Goal: Task Accomplishment & Management: Manage account settings

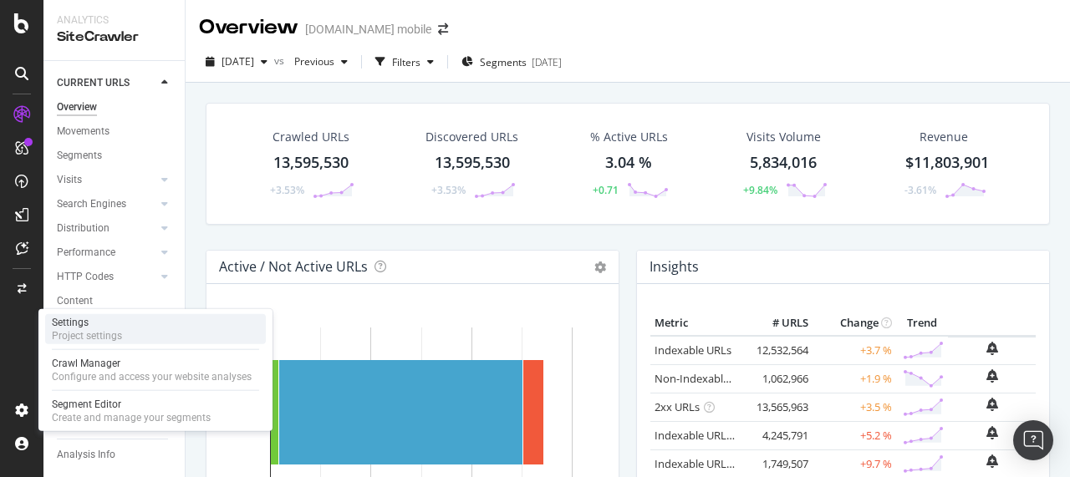
click at [115, 327] on div "Settings" at bounding box center [87, 322] width 70 height 13
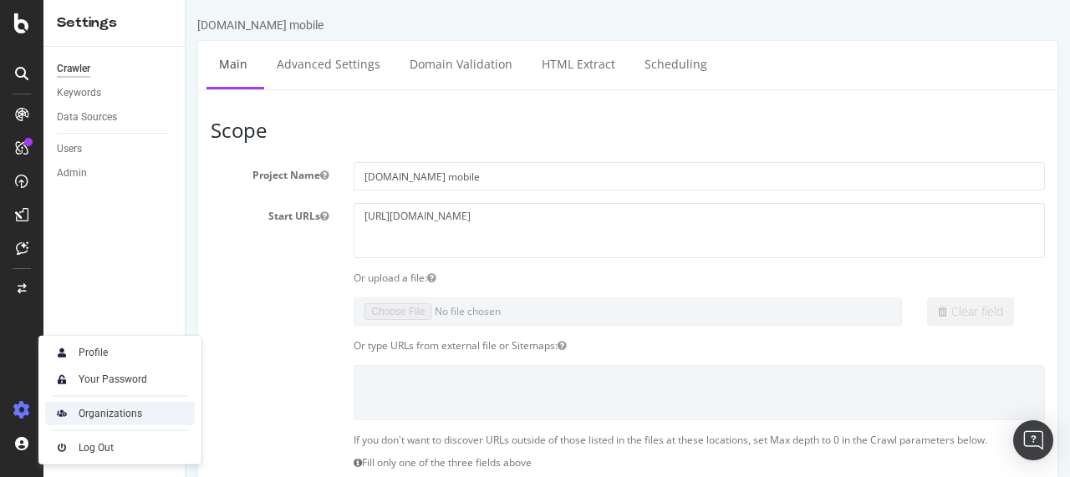
click at [103, 409] on div "Organizations" at bounding box center [111, 413] width 64 height 13
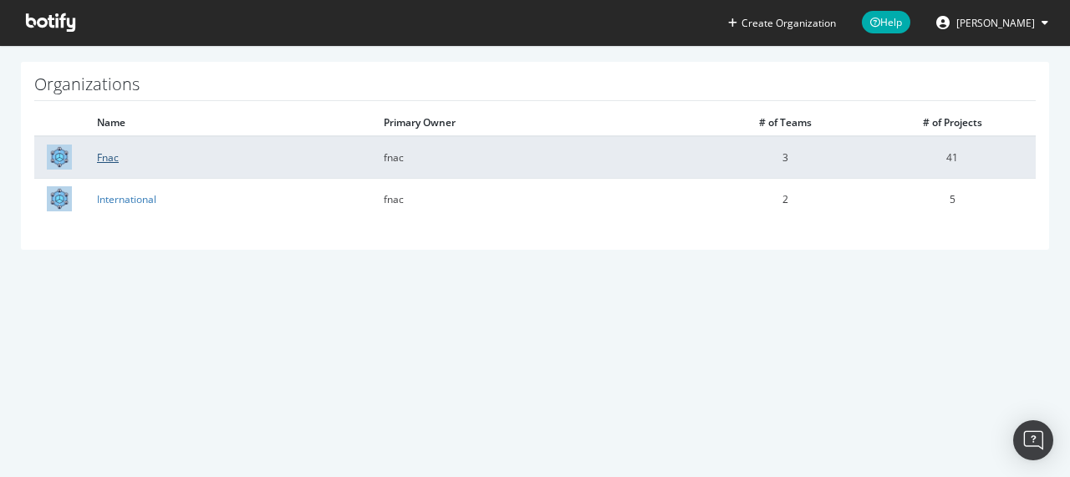
click at [109, 158] on link "Fnac" at bounding box center [108, 157] width 22 height 14
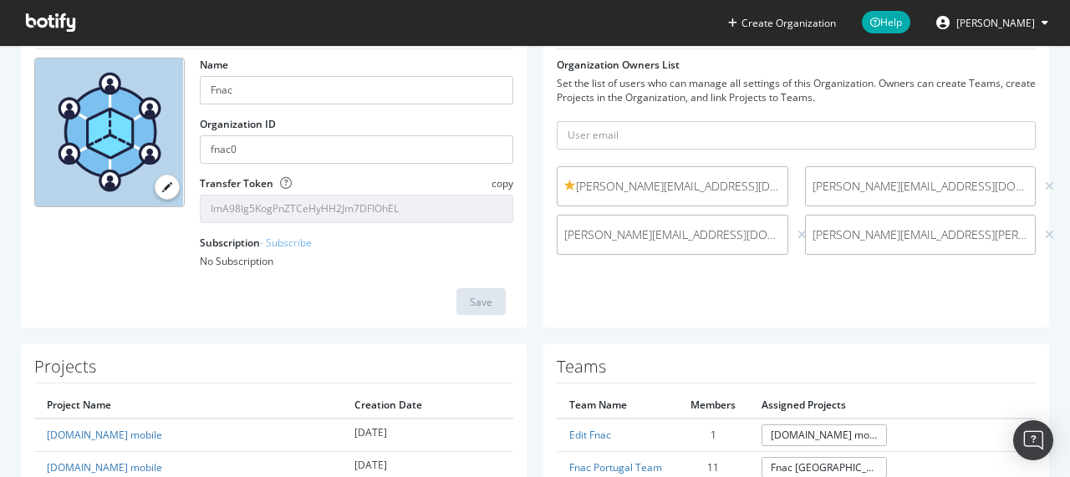
scroll to position [232, 0]
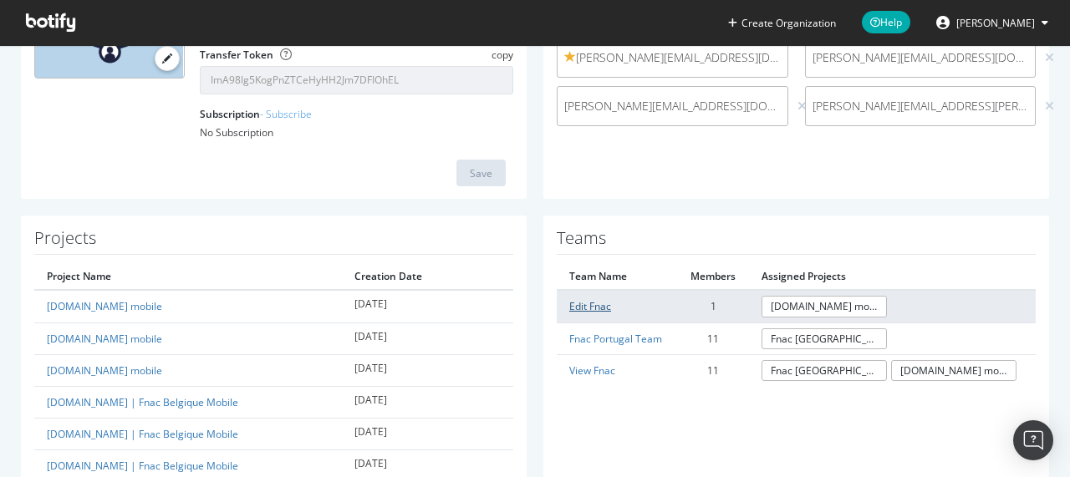
click at [583, 306] on link "Edit Fnac" at bounding box center [590, 306] width 42 height 14
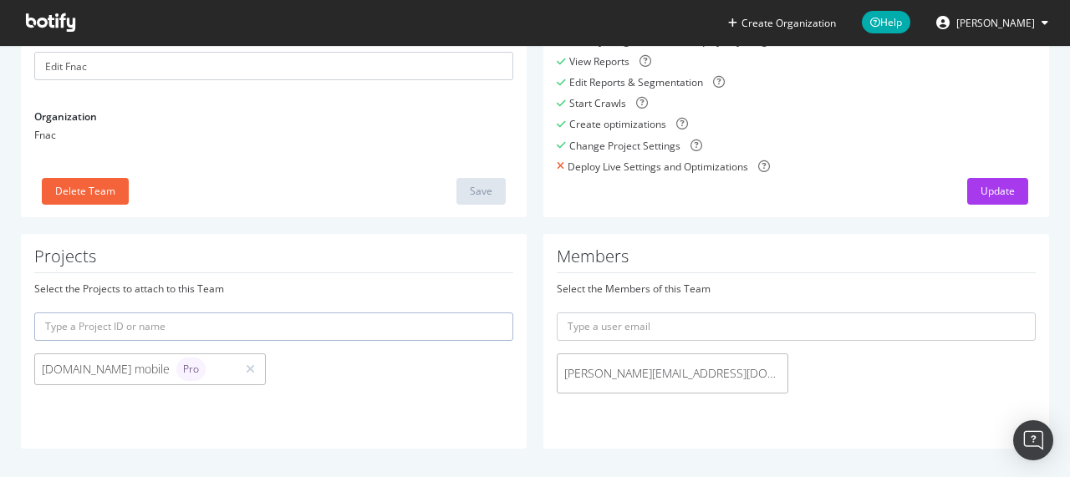
scroll to position [165, 0]
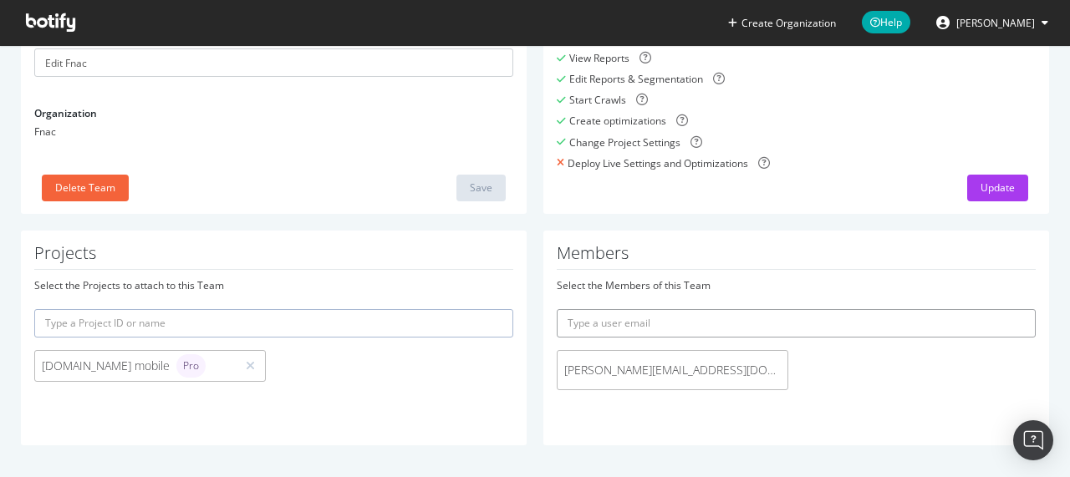
click at [626, 309] on input "text" at bounding box center [796, 323] width 479 height 28
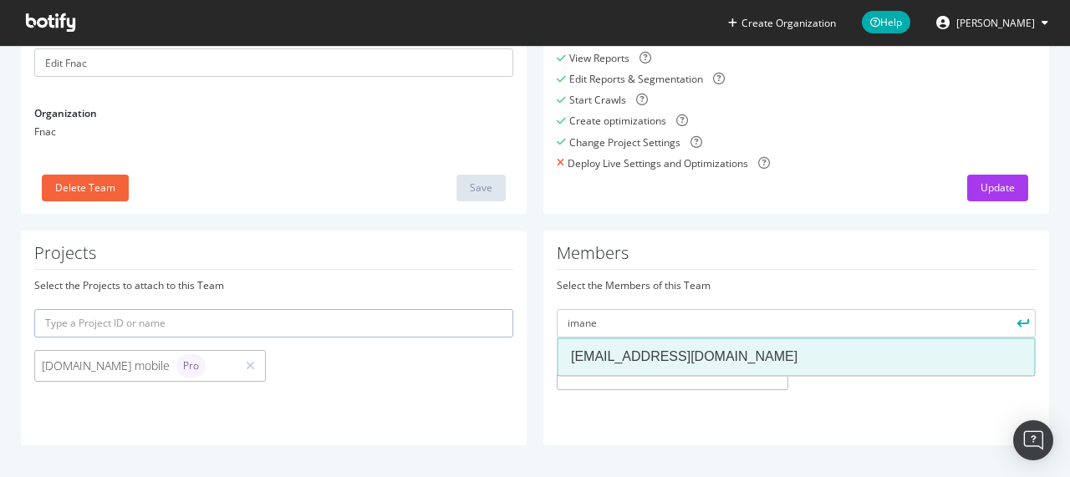
click at [620, 348] on div "[EMAIL_ADDRESS][DOMAIN_NAME]" at bounding box center [796, 357] width 450 height 19
type input "[EMAIL_ADDRESS][DOMAIN_NAME]"
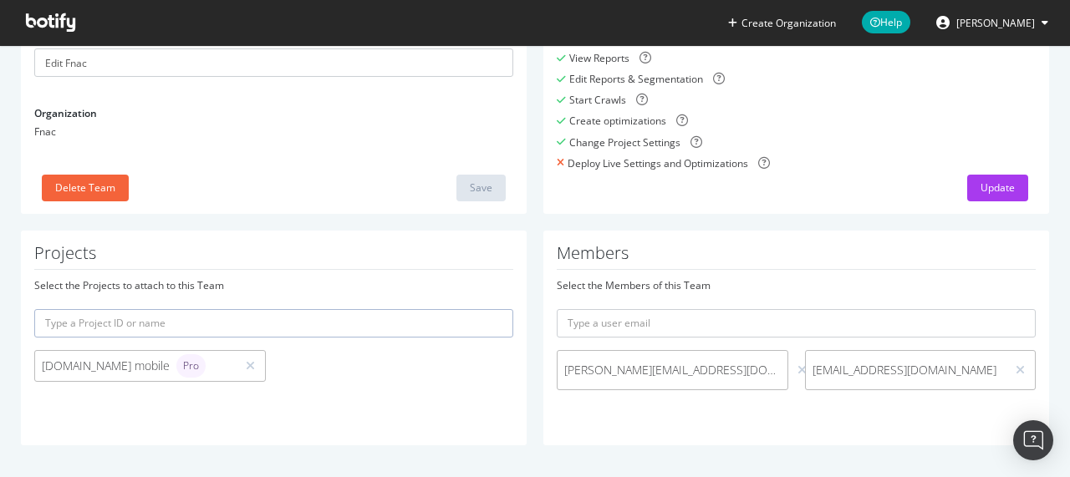
click at [764, 412] on div "Select the Members of this Team [EMAIL_ADDRESS][DOMAIN_NAME] [DOMAIN_NAME][EMAI…" at bounding box center [796, 346] width 479 height 137
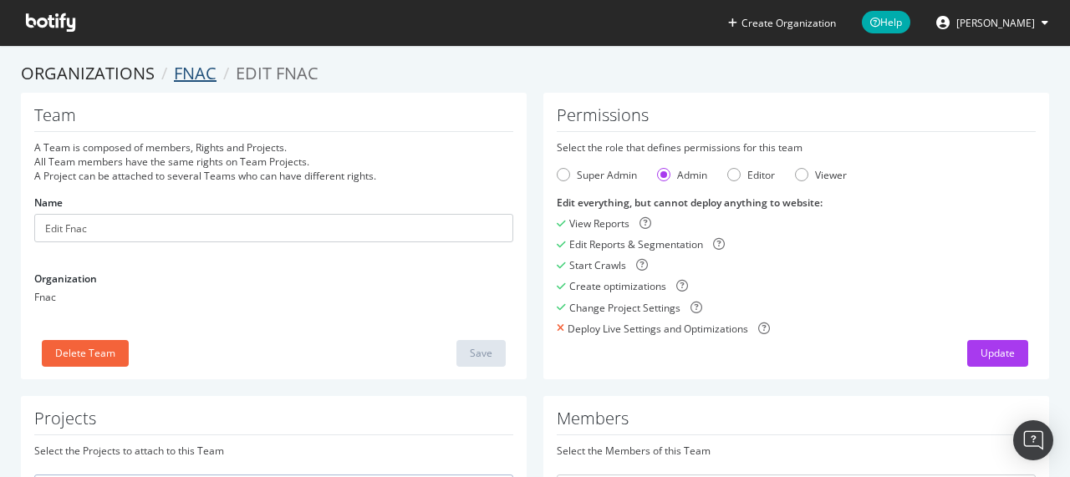
click at [191, 70] on link "Fnac" at bounding box center [195, 73] width 43 height 23
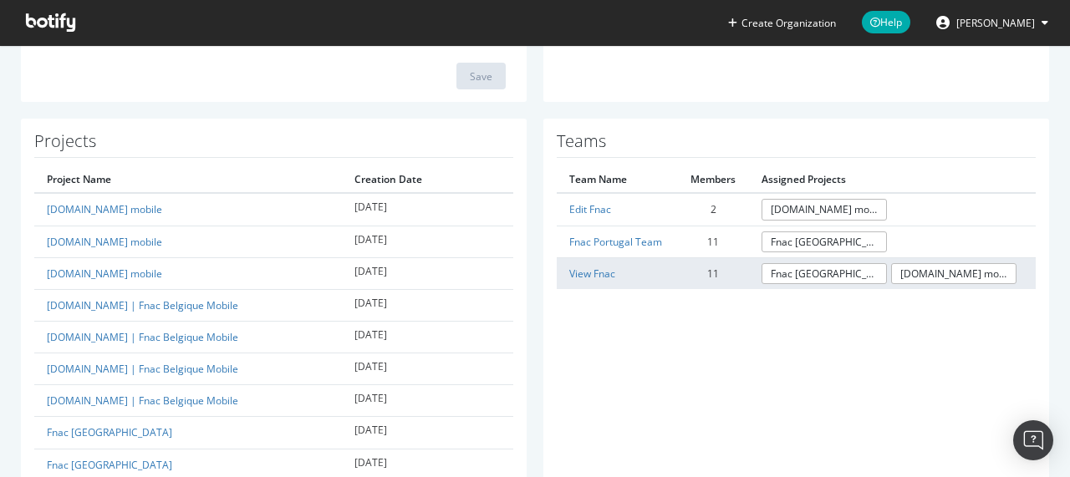
scroll to position [328, 0]
click at [585, 270] on link "View Fnac" at bounding box center [592, 274] width 46 height 14
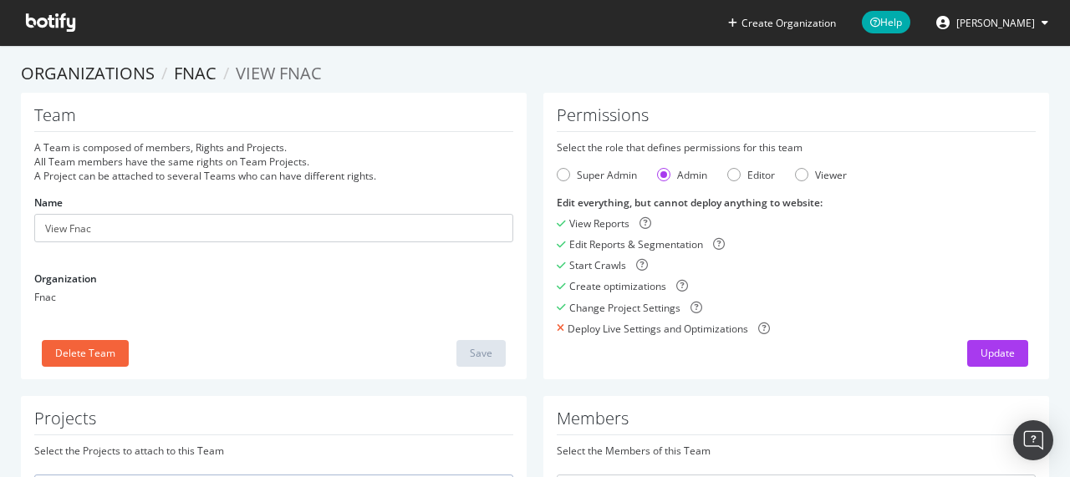
scroll to position [1, 0]
click at [521, 89] on div "Organizations Fnac View Fnac Team A Team is composed of members, Rights and Pro…" at bounding box center [535, 465] width 1028 height 808
drag, startPoint x: 491, startPoint y: 64, endPoint x: 590, endPoint y: 4, distance: 115.1
click at [491, 63] on ol "Organizations Fnac View Fnac" at bounding box center [535, 73] width 1028 height 24
